Goal: Task Accomplishment & Management: Manage account settings

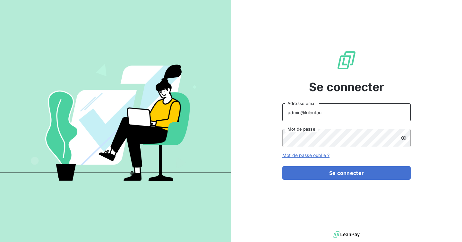
click at [338, 109] on input "admin@kiloutou" at bounding box center [347, 112] width 128 height 18
click at [330, 112] on input "admin@kiloutou" at bounding box center [347, 112] width 128 height 18
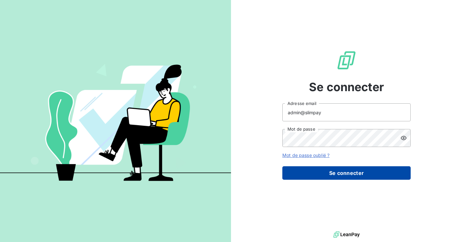
type input "admin@slimpay"
click at [325, 174] on button "Se connecter" at bounding box center [347, 172] width 128 height 13
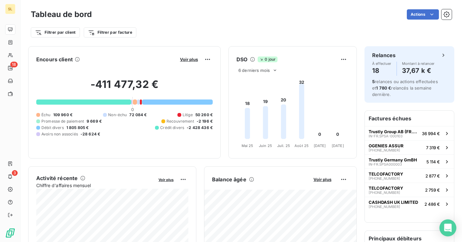
click at [446, 233] on div "Open Intercom Messenger" at bounding box center [448, 228] width 17 height 17
